Goal: Information Seeking & Learning: Learn about a topic

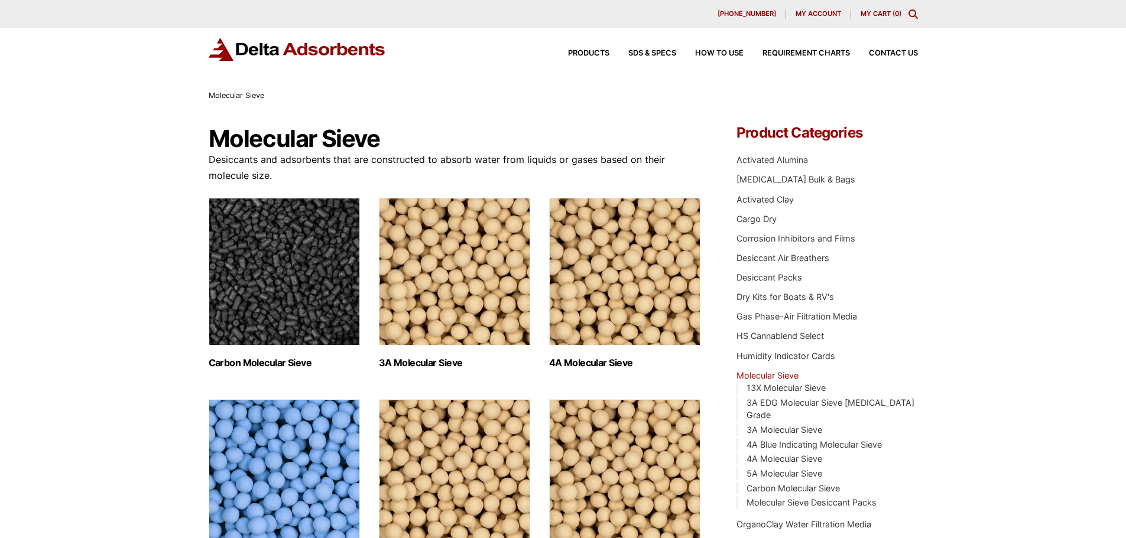
click at [297, 260] on img "Visit product category Carbon Molecular Sieve" at bounding box center [284, 272] width 151 height 148
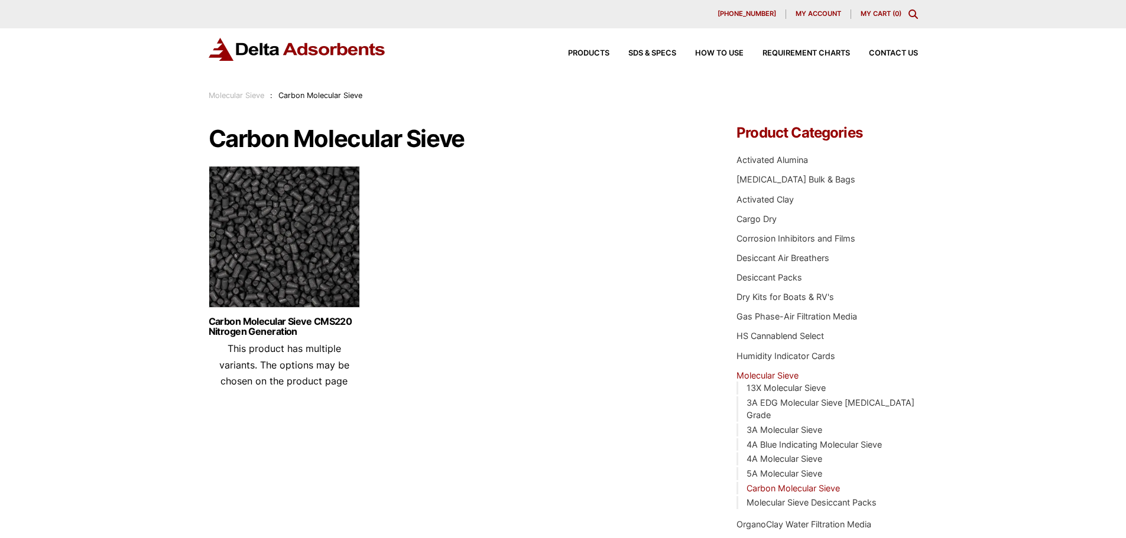
click at [280, 261] on img at bounding box center [284, 240] width 151 height 148
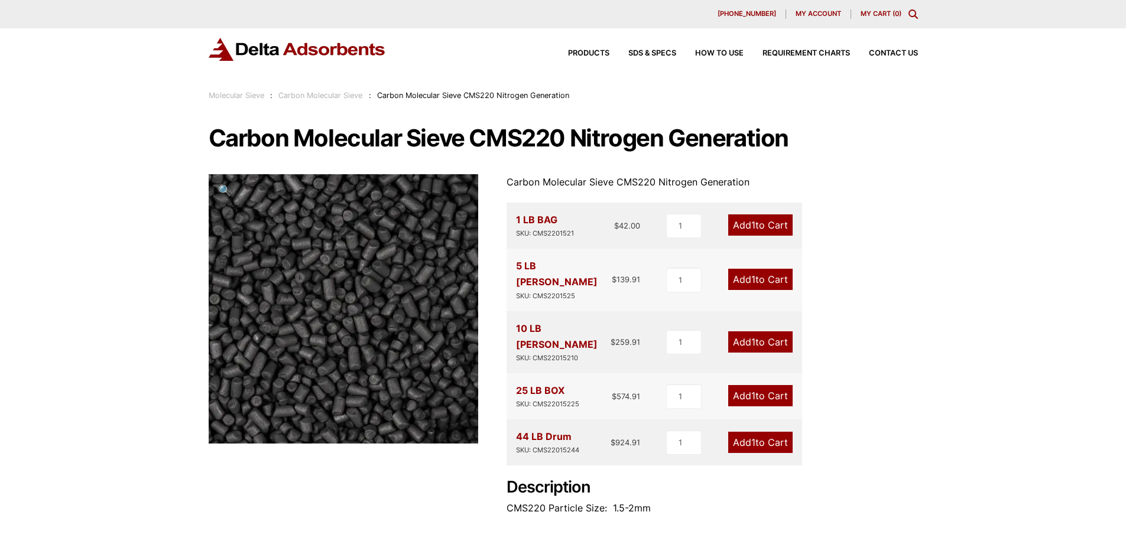
scroll to position [59, 0]
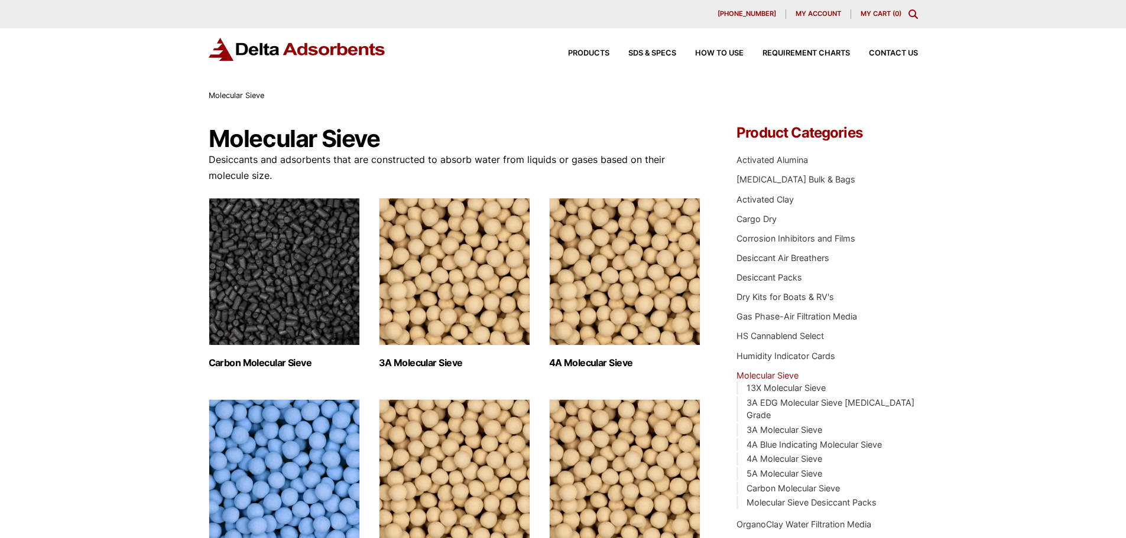
click at [414, 244] on img "Visit product category 3A Molecular Sieve" at bounding box center [454, 272] width 151 height 148
click at [595, 311] on img "Visit product category 4A Molecular Sieve" at bounding box center [624, 272] width 151 height 148
click at [597, 53] on span "Products" at bounding box center [588, 54] width 41 height 8
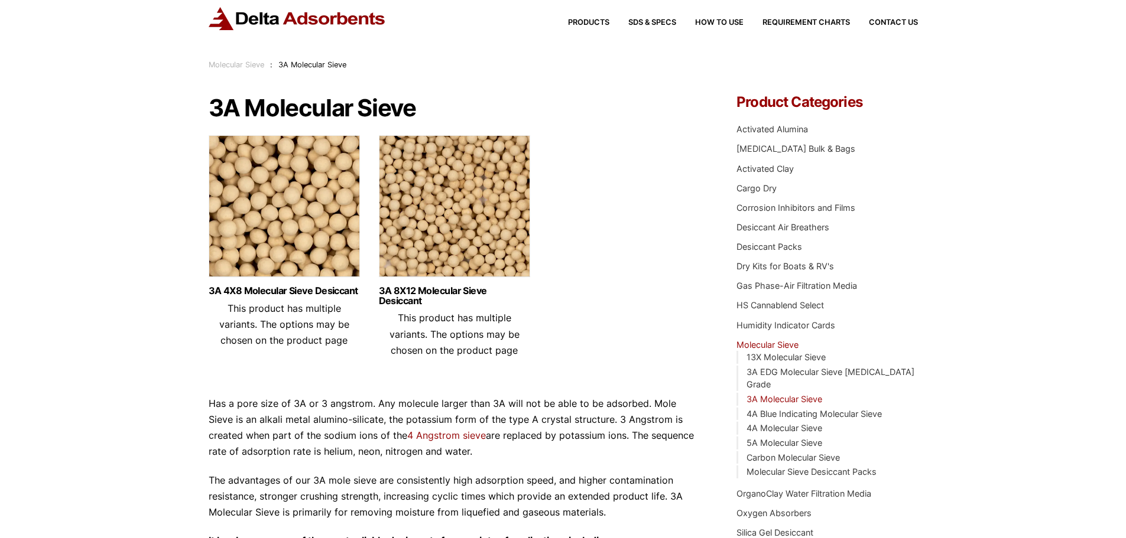
scroll to position [59, 0]
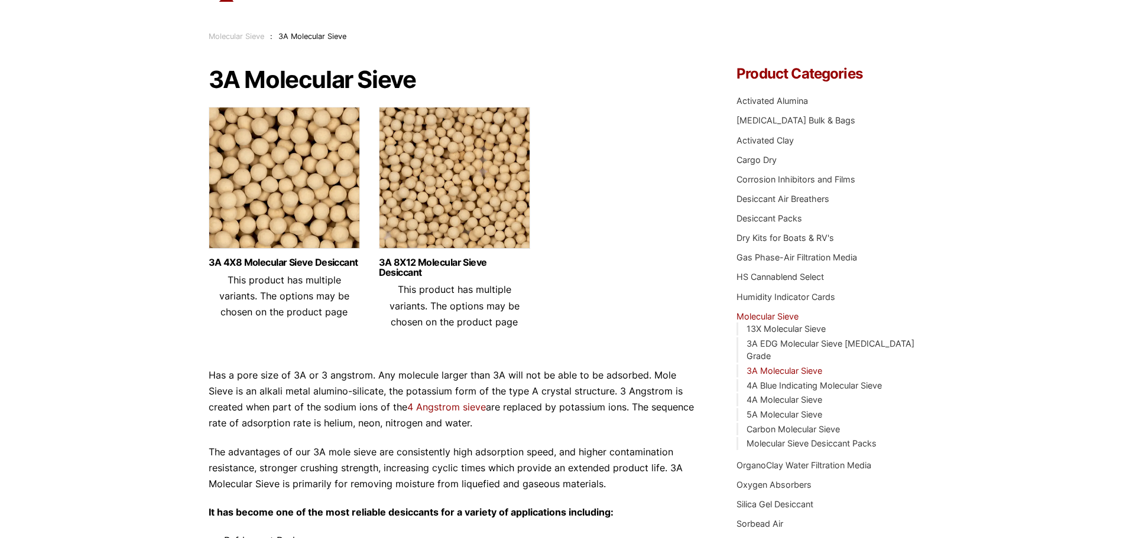
click at [306, 187] on img at bounding box center [284, 181] width 151 height 148
click at [439, 167] on img at bounding box center [454, 181] width 151 height 148
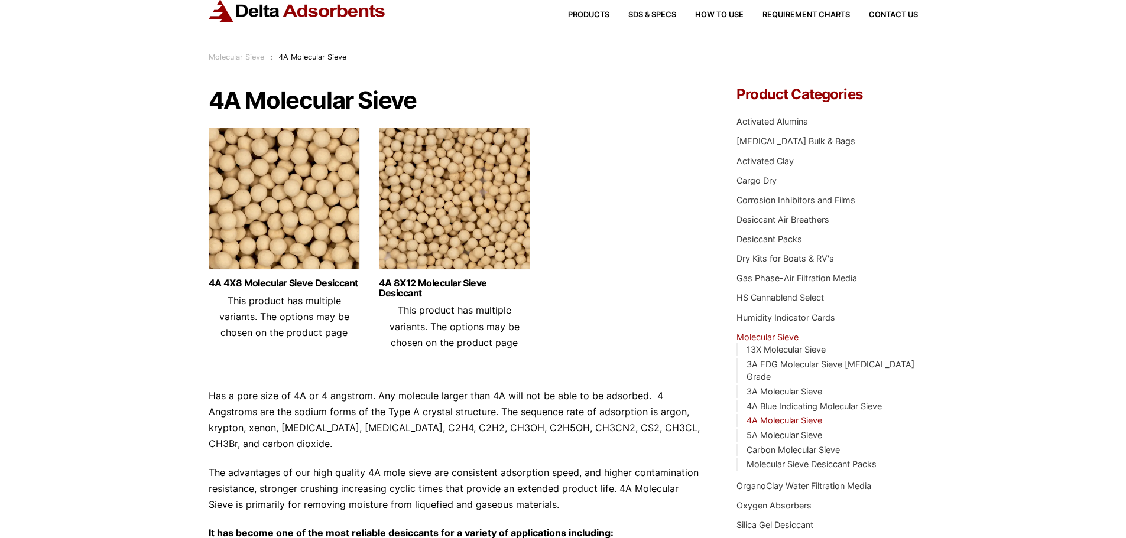
scroll to position [59, 0]
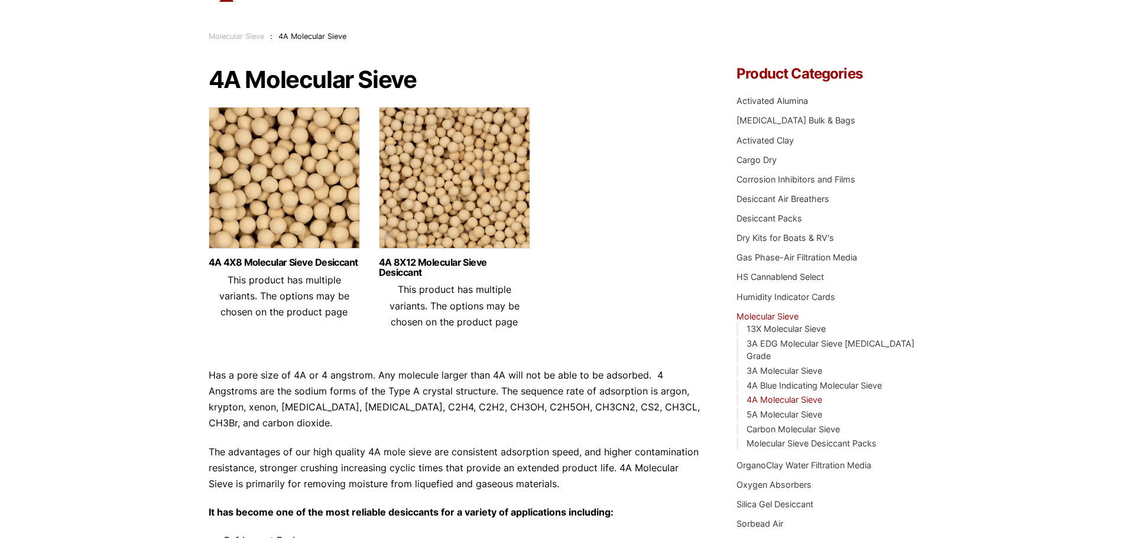
click at [291, 204] on img at bounding box center [284, 181] width 151 height 148
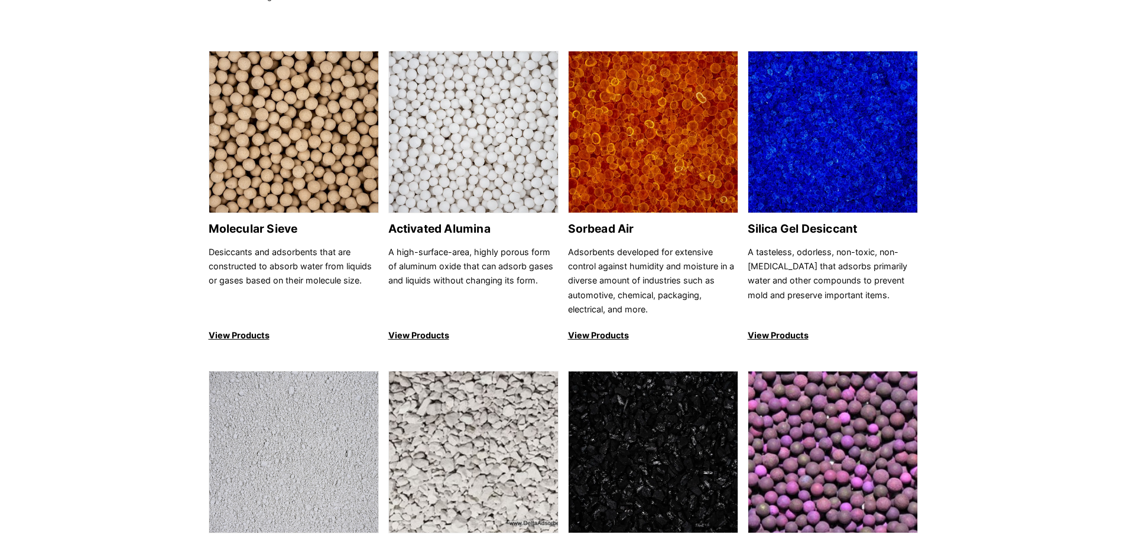
scroll to position [118, 0]
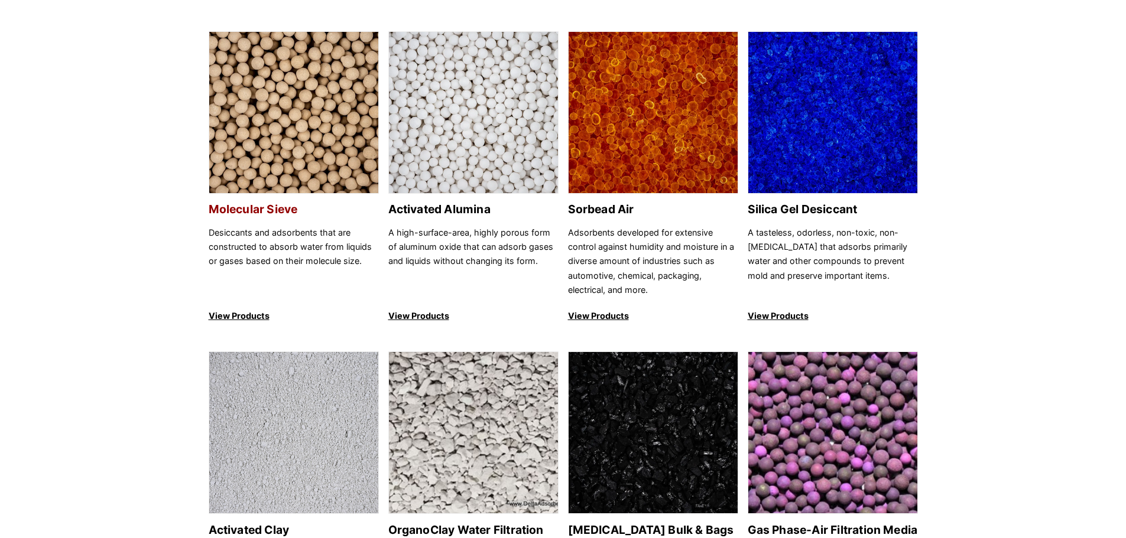
click at [282, 139] on img at bounding box center [293, 113] width 169 height 163
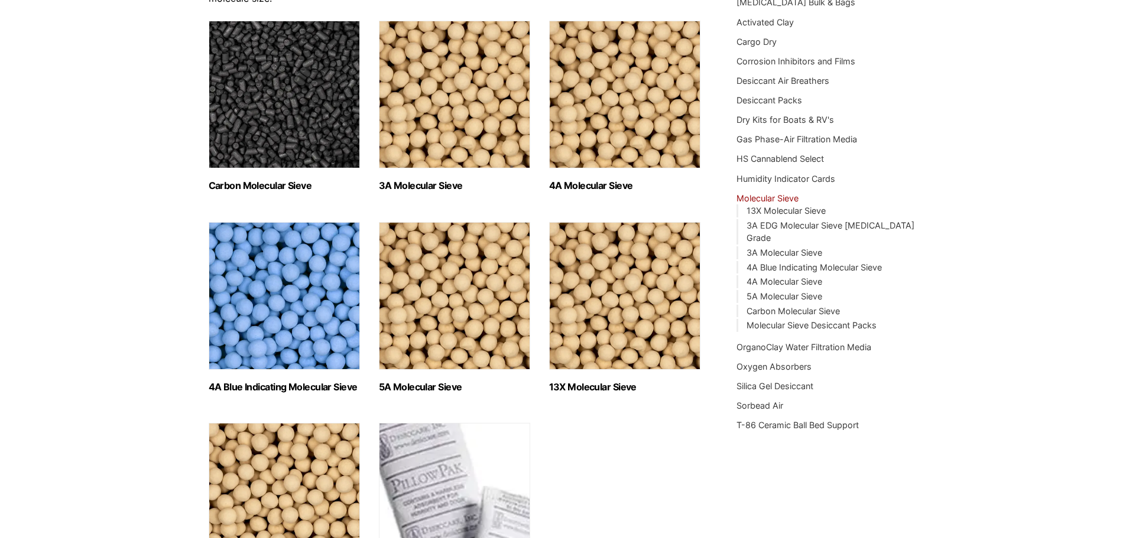
scroll to position [118, 0]
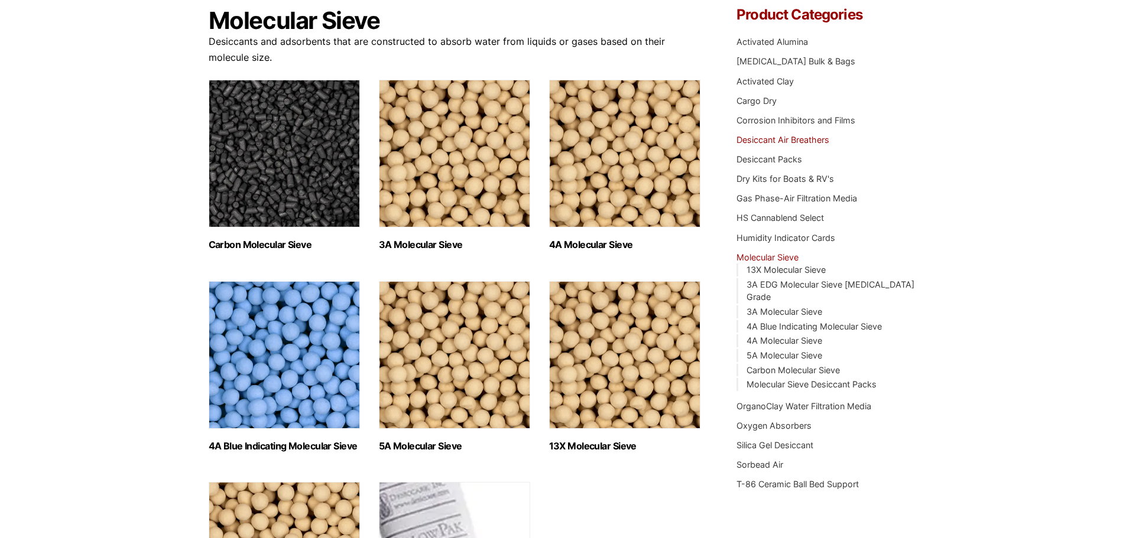
click at [822, 139] on link "Desiccant Air Breathers" at bounding box center [782, 140] width 93 height 10
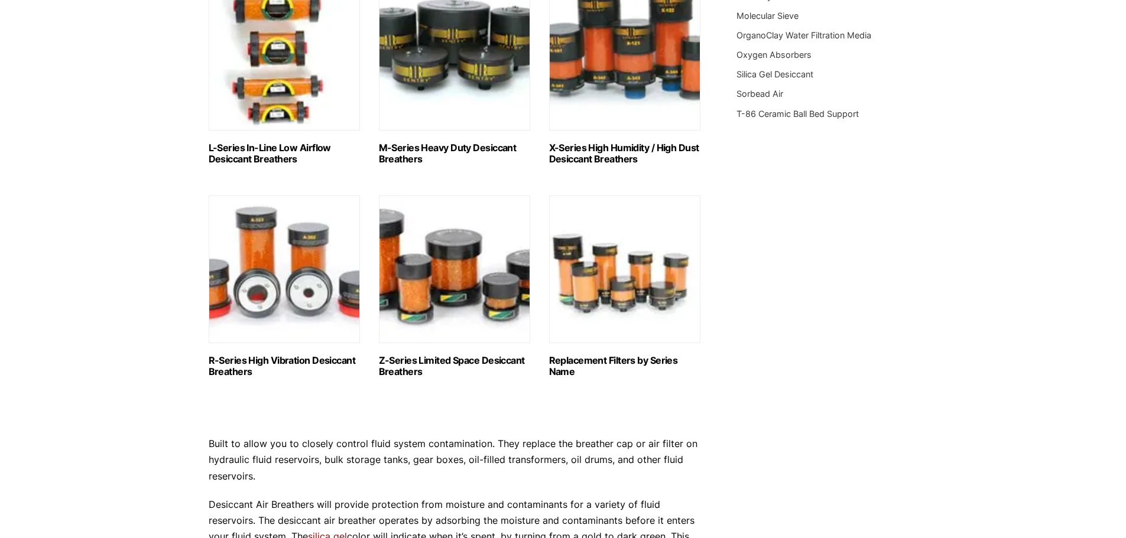
scroll to position [650, 0]
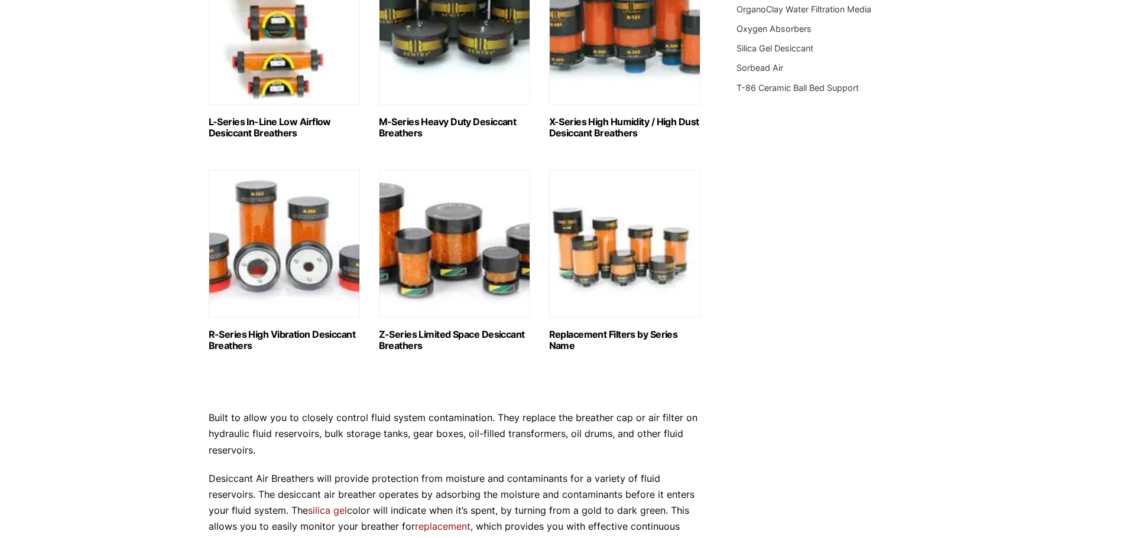
click at [456, 337] on h2 "Z-Series Limited Space Desiccant Breathers (5)" at bounding box center [454, 340] width 151 height 22
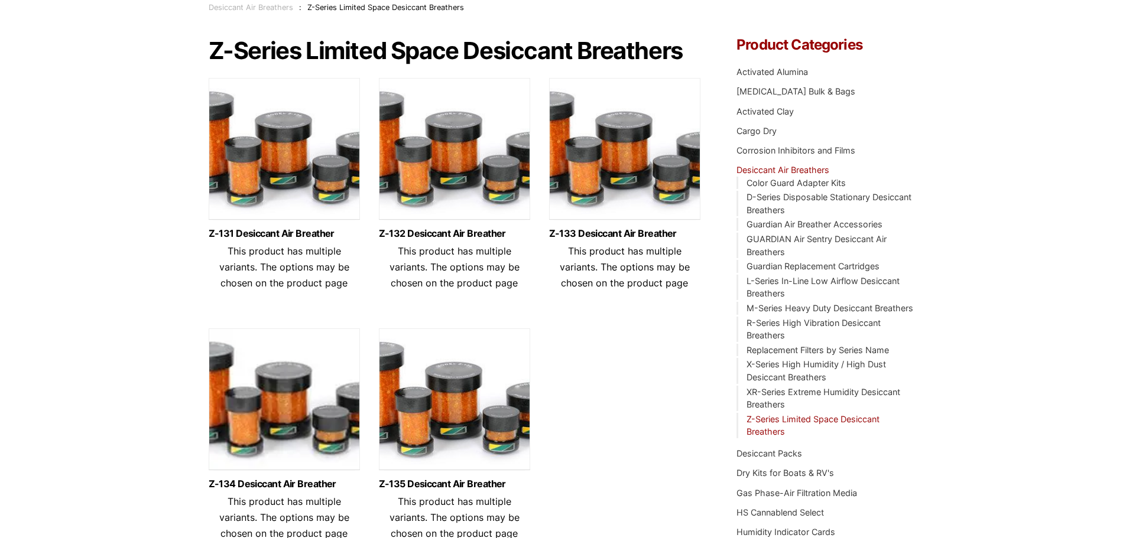
scroll to position [59, 0]
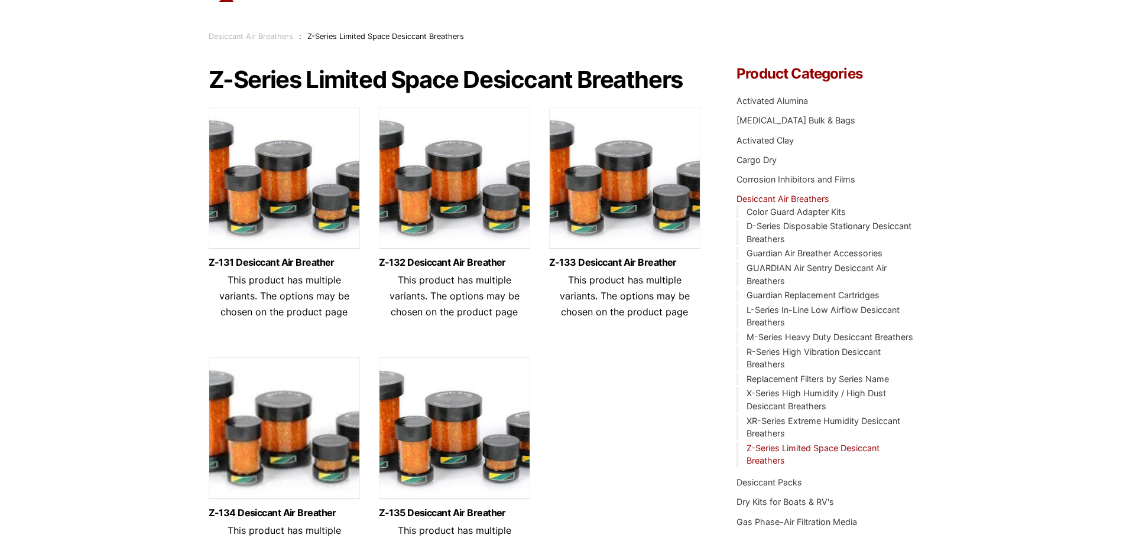
click at [293, 194] on img at bounding box center [284, 181] width 151 height 148
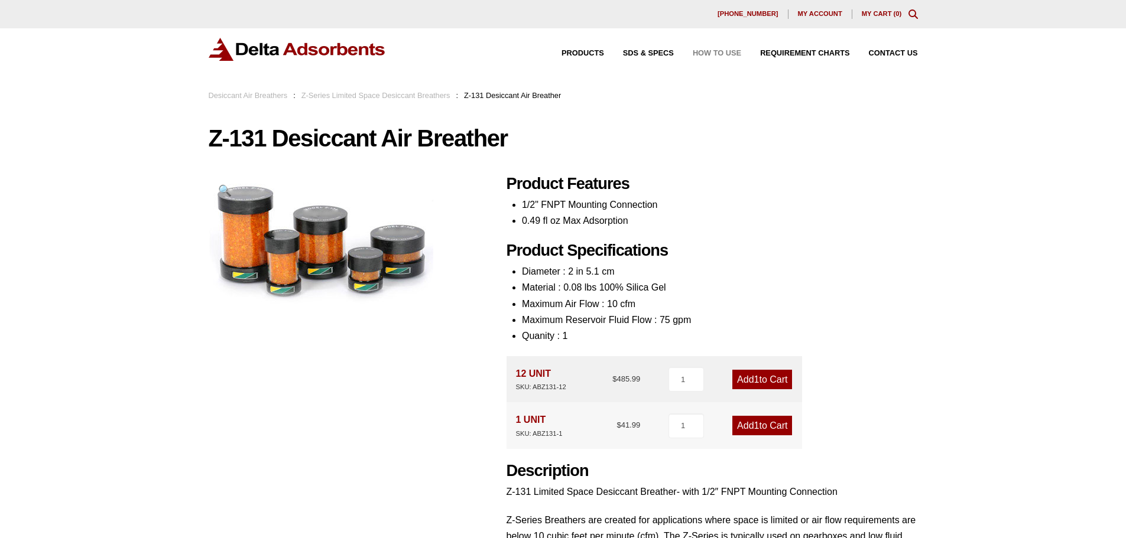
click at [702, 51] on span "How to Use" at bounding box center [717, 54] width 48 height 8
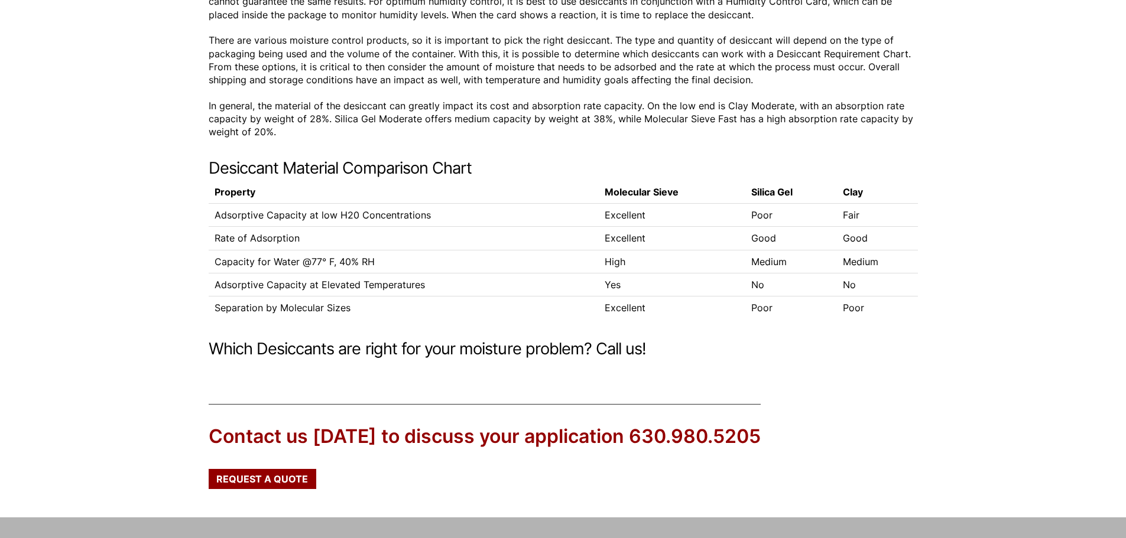
scroll to position [296, 0]
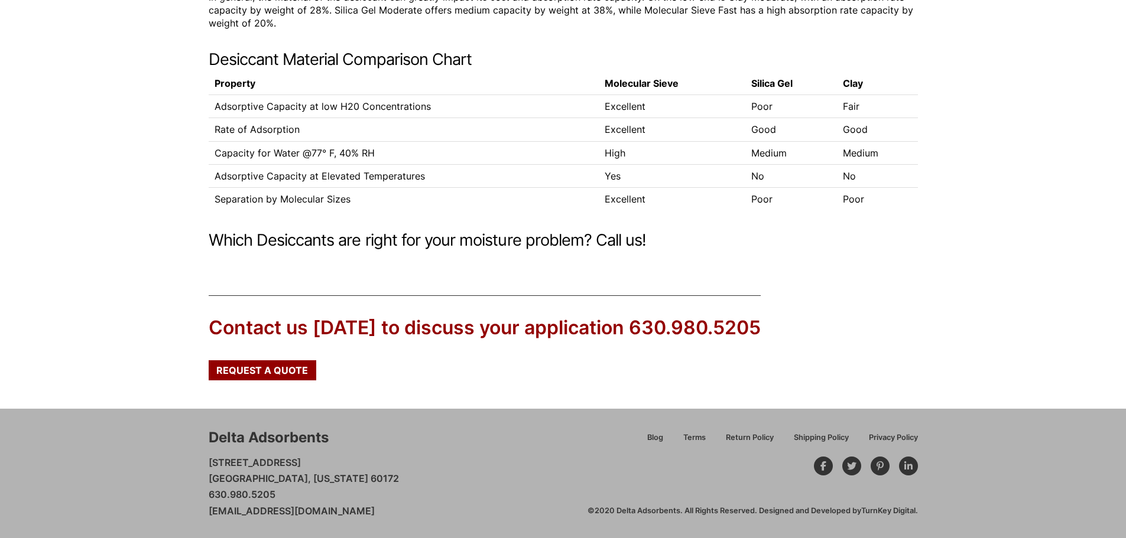
drag, startPoint x: 393, startPoint y: 512, endPoint x: 207, endPoint y: 512, distance: 185.6
click at [207, 512] on div "Delta Adsorbents 28 Congress Circle W. Roselle, Illinois 60172 630.980.5205 cus…" at bounding box center [563, 473] width 1126 height 129
copy link "[EMAIL_ADDRESS][DOMAIN_NAME]"
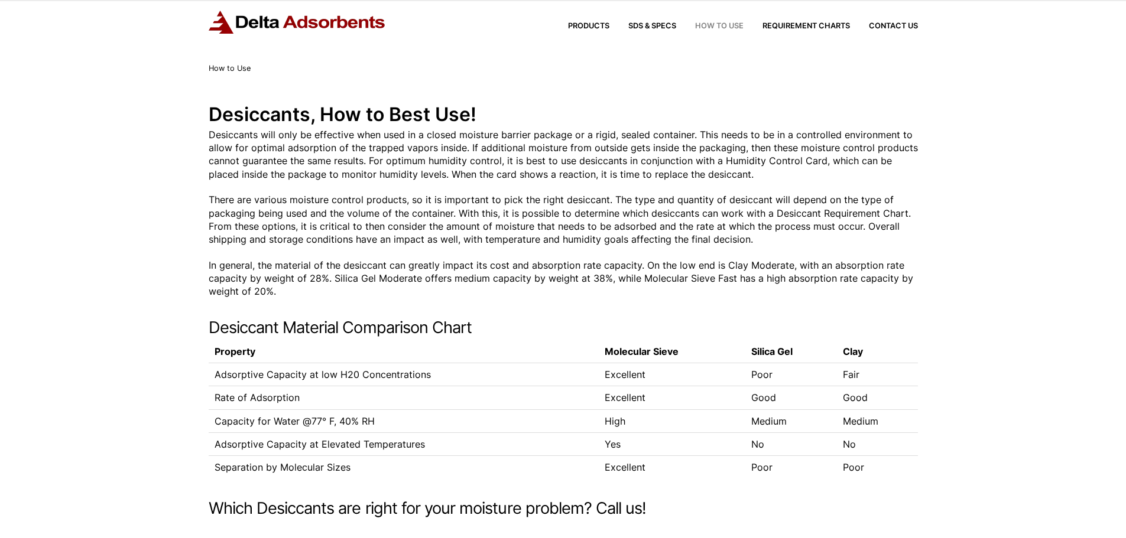
scroll to position [0, 0]
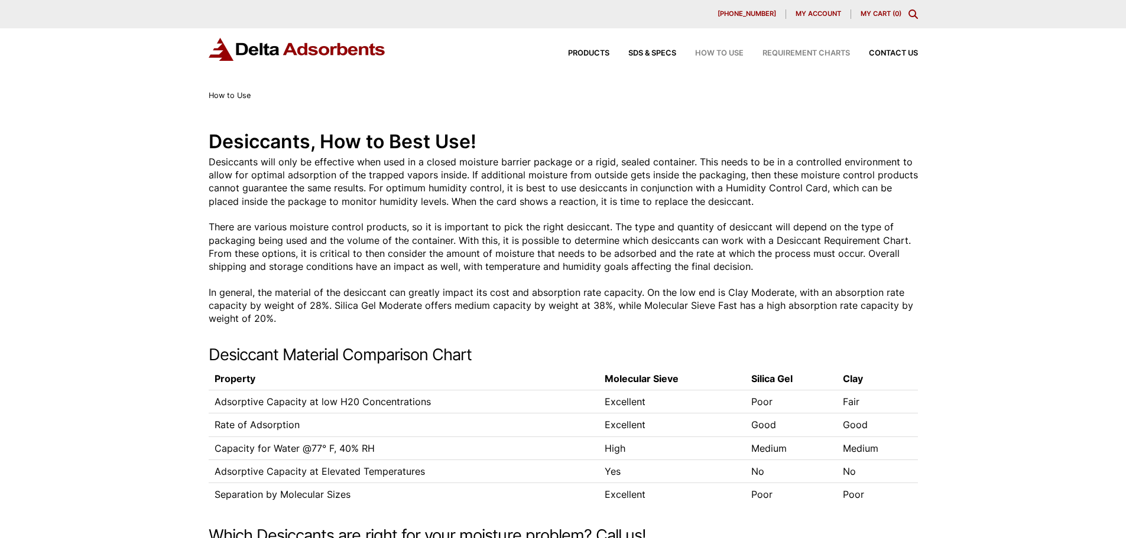
click at [796, 54] on span "Requirement Charts" at bounding box center [805, 54] width 87 height 8
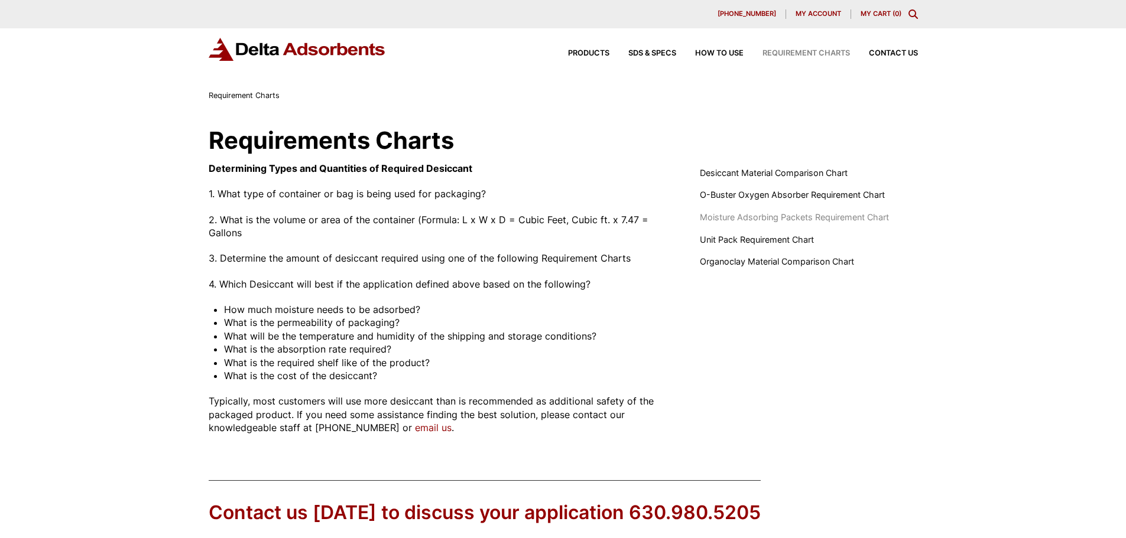
click at [820, 218] on span "Moisture Adsorbing Packets Requirement Chart" at bounding box center [794, 217] width 189 height 13
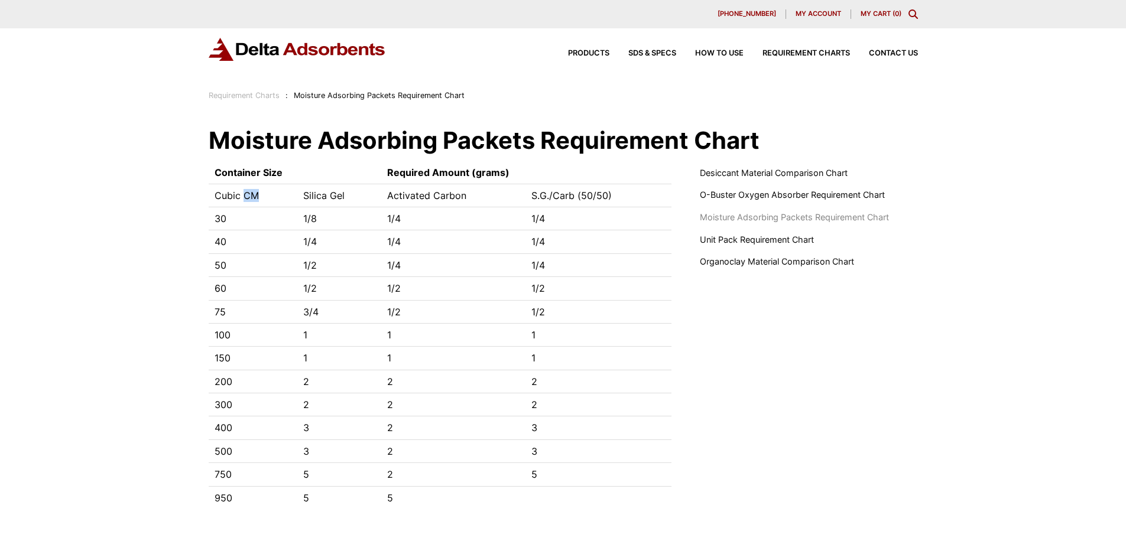
drag, startPoint x: 265, startPoint y: 192, endPoint x: 243, endPoint y: 192, distance: 21.9
click at [243, 192] on td "Cubic CM" at bounding box center [253, 195] width 89 height 23
click at [147, 207] on div "Moisture Adsorbing Packets Requirement Chart Container Size Required Amount (gr…" at bounding box center [563, 319] width 1126 height 434
click at [722, 51] on span "How to Use" at bounding box center [719, 54] width 48 height 8
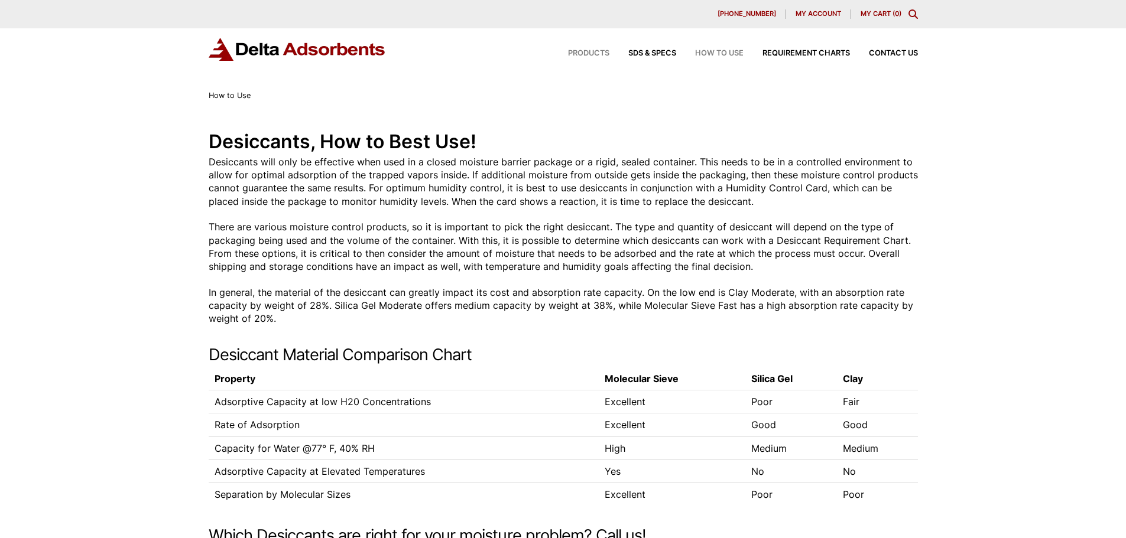
click at [587, 51] on span "Products" at bounding box center [588, 54] width 41 height 8
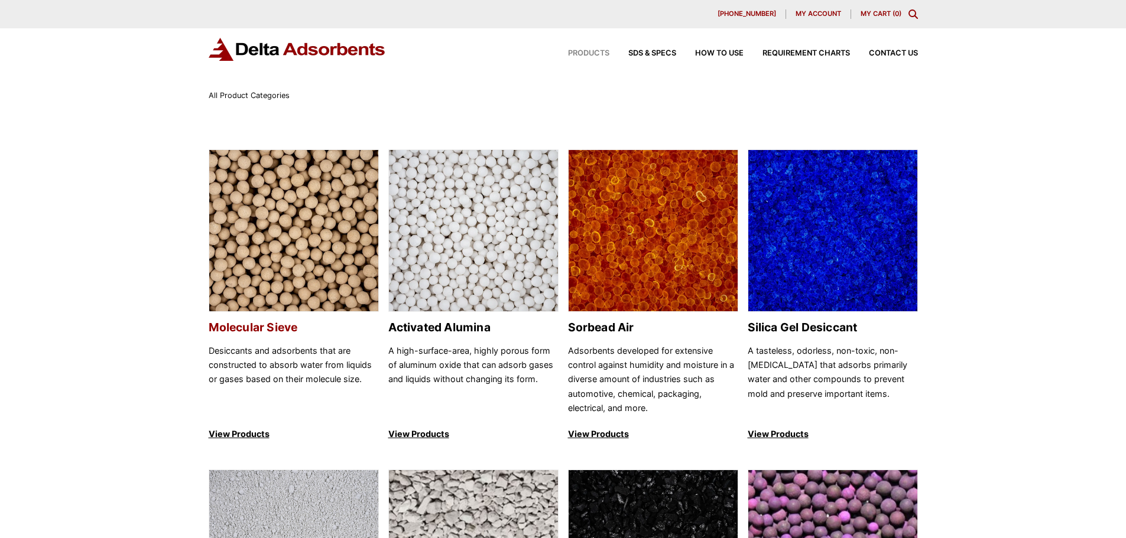
click at [309, 279] on img at bounding box center [293, 231] width 169 height 163
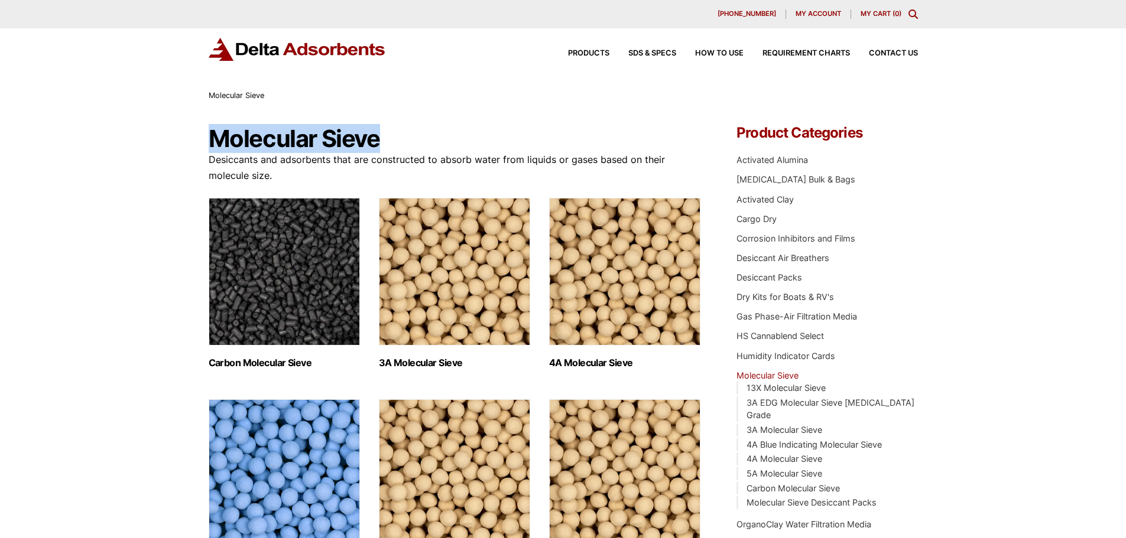
drag, startPoint x: 379, startPoint y: 138, endPoint x: 231, endPoint y: 144, distance: 149.1
click at [217, 138] on h1 "Molecular Sieve" at bounding box center [455, 139] width 493 height 26
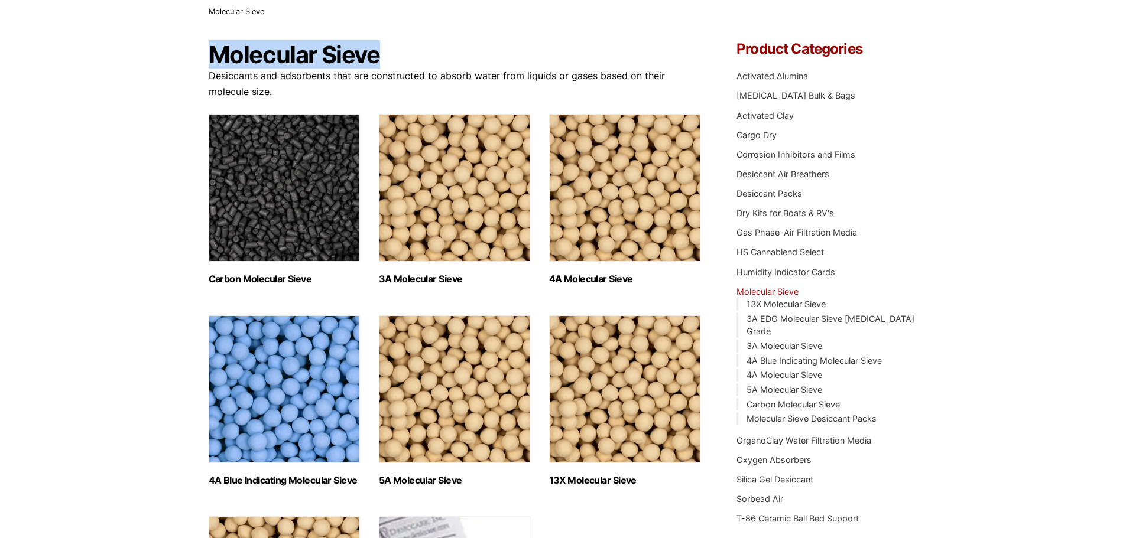
scroll to position [296, 0]
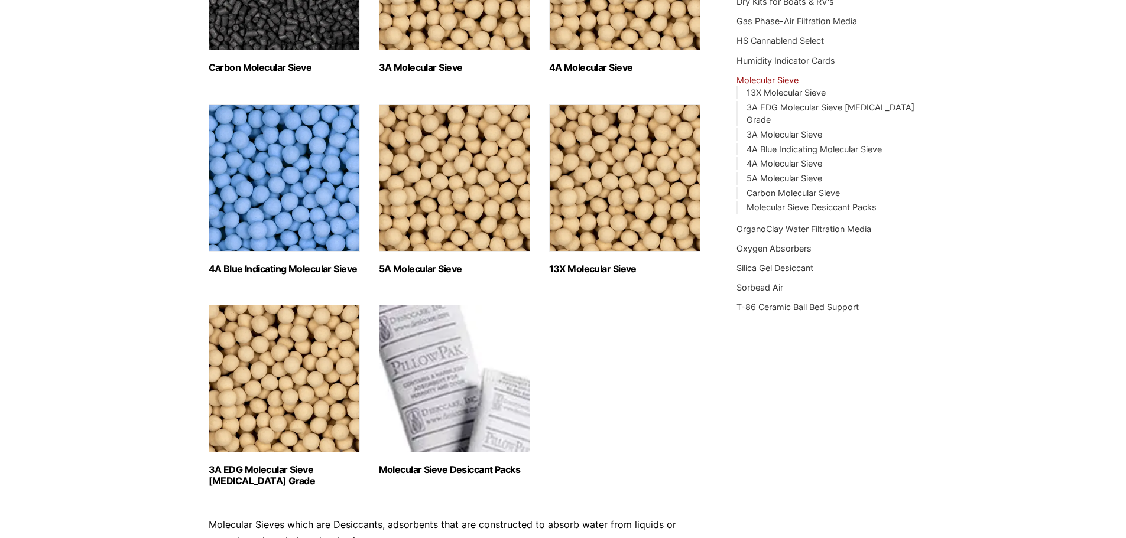
click at [446, 203] on img "Visit product category 5A Molecular Sieve" at bounding box center [454, 178] width 151 height 148
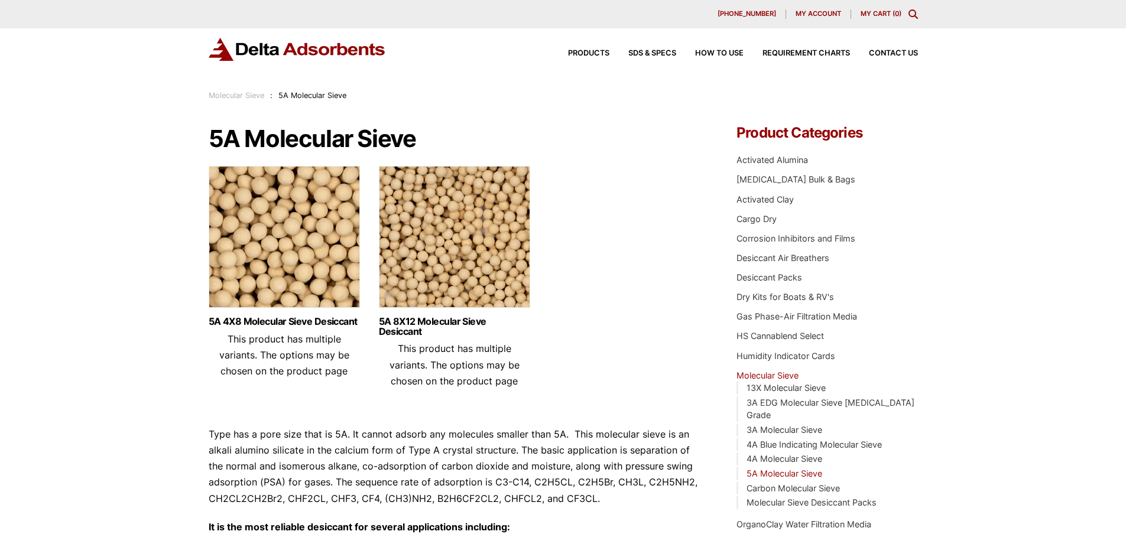
click at [288, 220] on img at bounding box center [284, 240] width 151 height 148
